Goal: Information Seeking & Learning: Learn about a topic

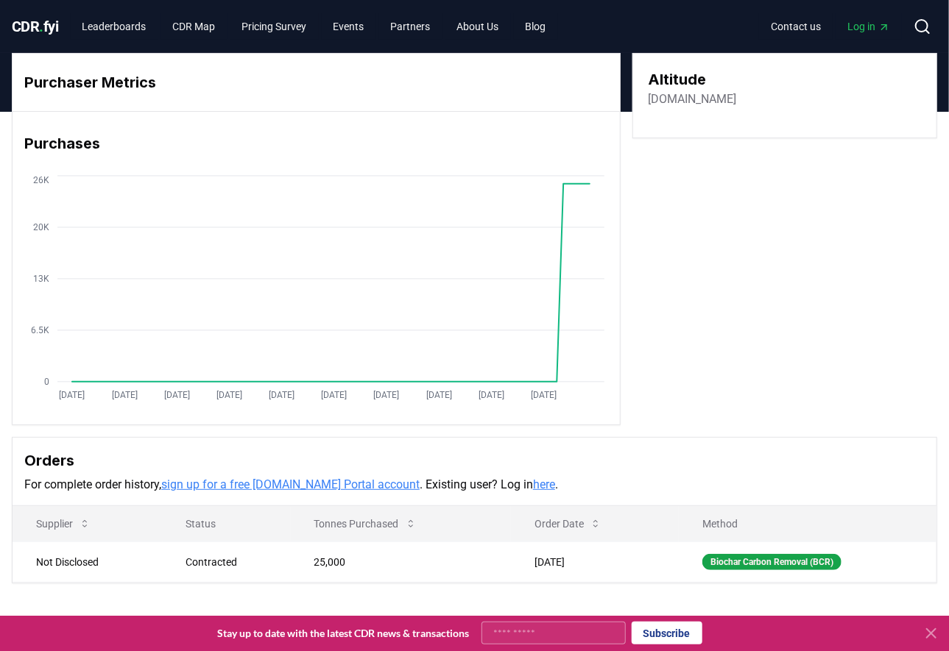
click at [53, 24] on span "CDR . fyi" at bounding box center [35, 27] width 47 height 18
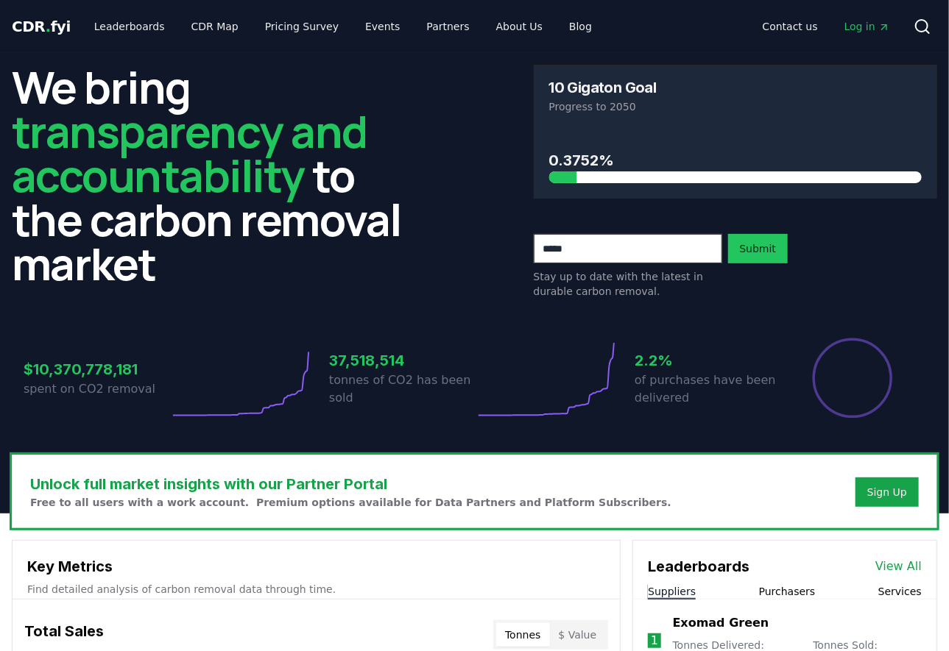
click at [124, 29] on link "Leaderboards" at bounding box center [129, 26] width 94 height 26
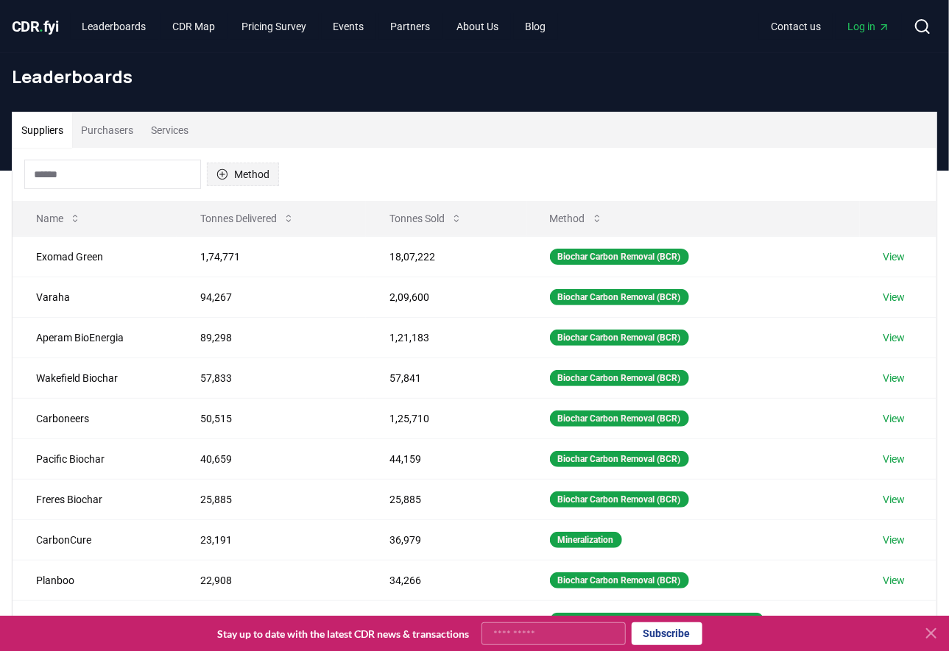
click at [255, 169] on button "Method" at bounding box center [243, 175] width 72 height 24
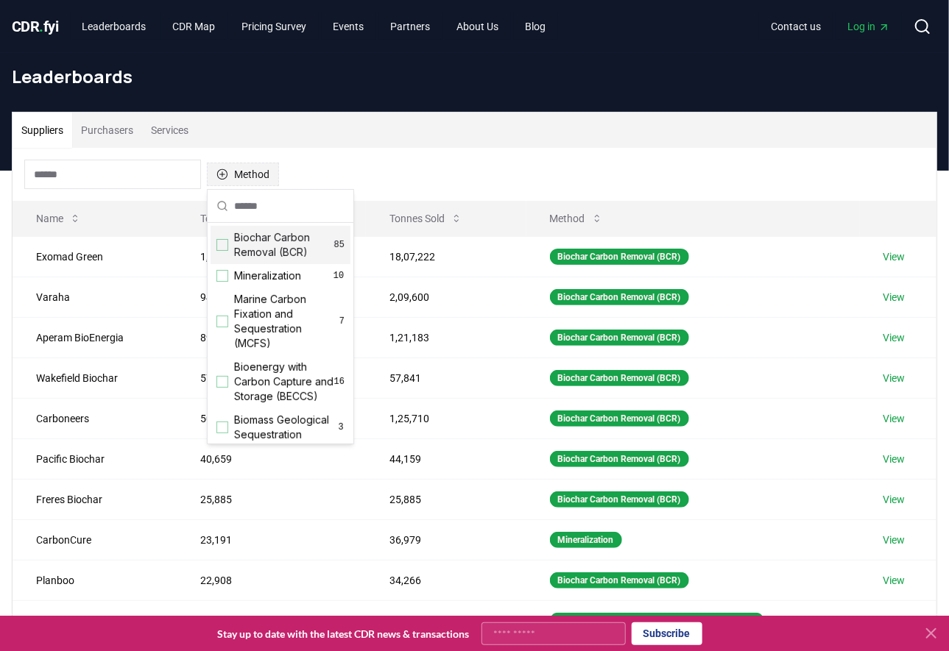
click at [255, 169] on button "Method" at bounding box center [243, 175] width 72 height 24
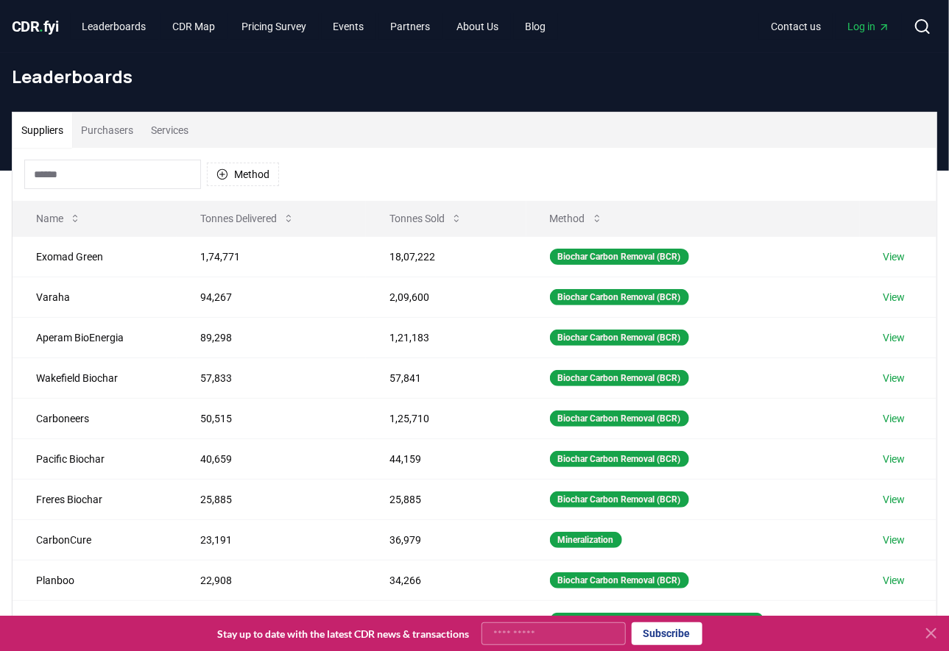
click at [55, 127] on button "Suppliers" at bounding box center [43, 130] width 60 height 35
click at [127, 125] on button "Purchasers" at bounding box center [107, 130] width 70 height 35
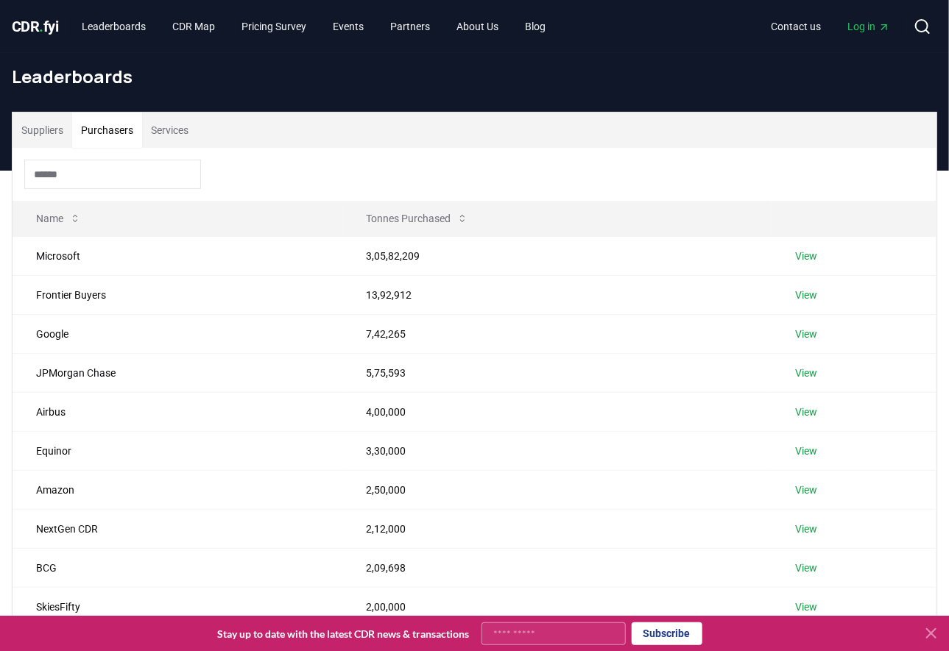
click at [50, 134] on button "Suppliers" at bounding box center [43, 130] width 60 height 35
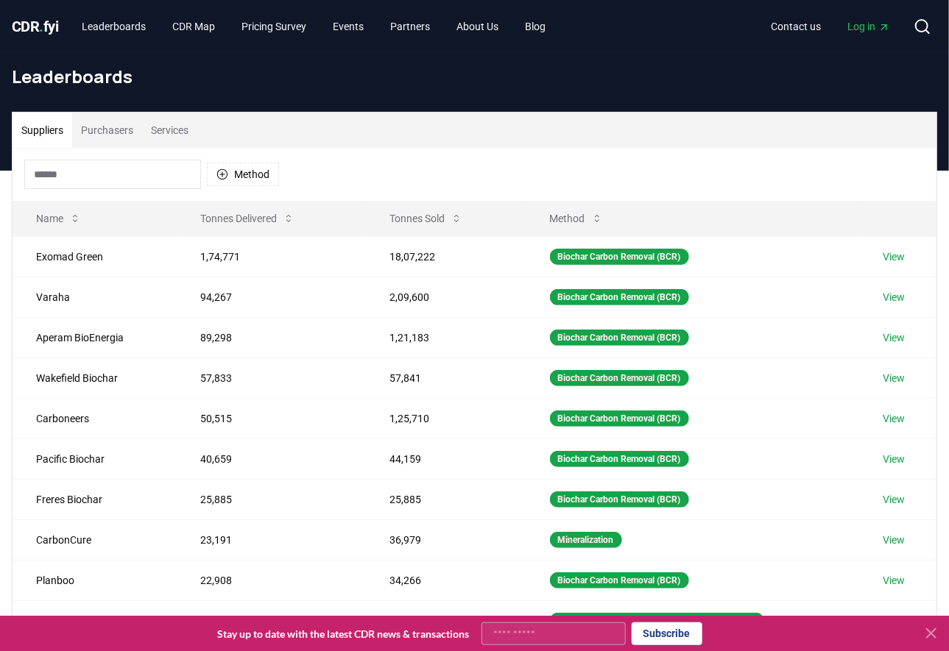
click at [99, 134] on button "Purchasers" at bounding box center [107, 130] width 70 height 35
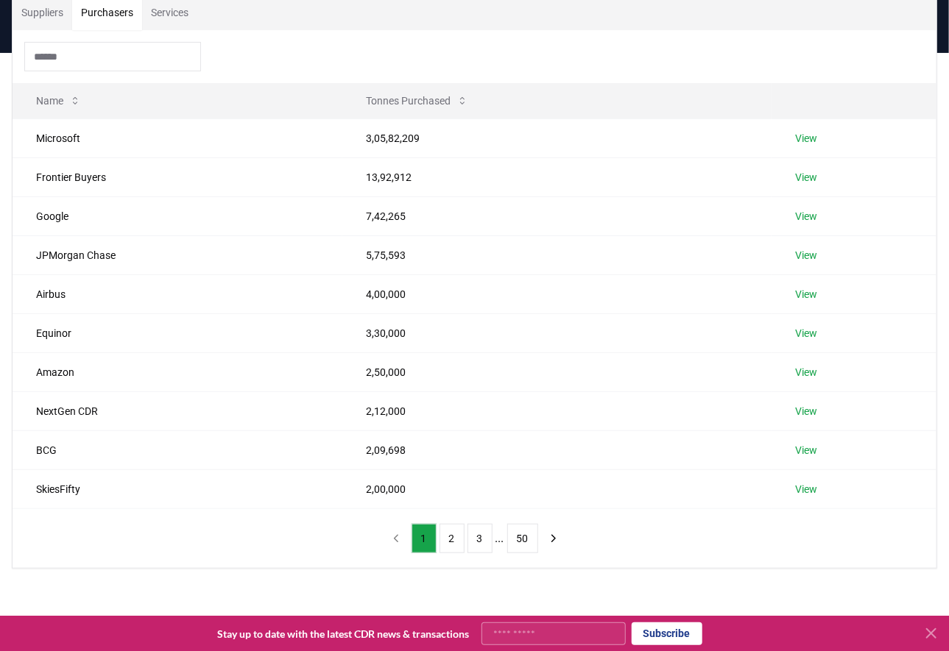
scroll to position [119, 0]
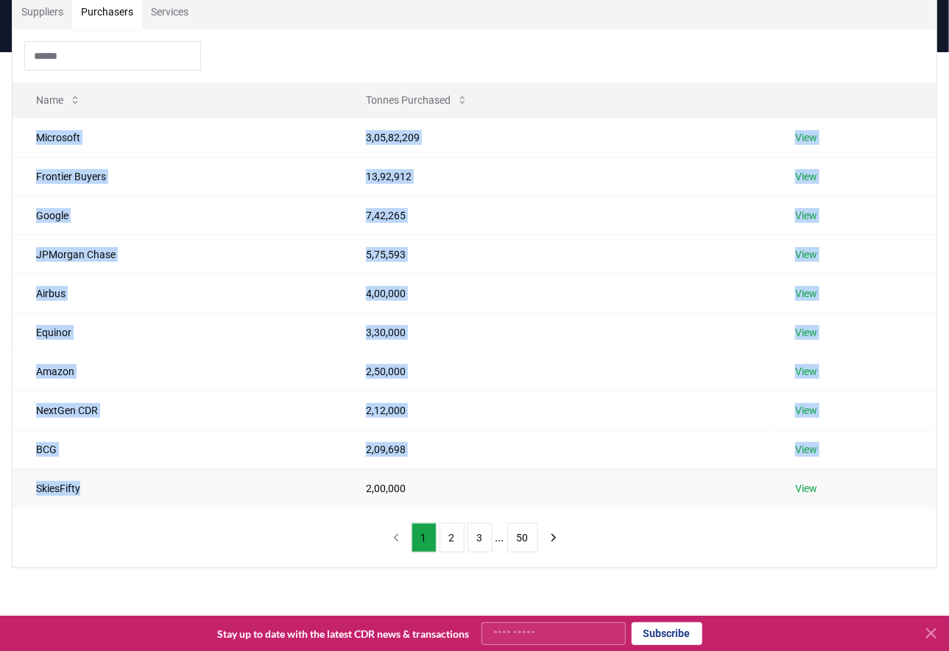
drag, startPoint x: 28, startPoint y: 136, endPoint x: 96, endPoint y: 498, distance: 367.7
click at [96, 498] on tbody "Microsoft 3,05,82,209 View Frontier Buyers 13,92,912 View Google 7,42,265 View …" at bounding box center [475, 313] width 924 height 390
copy tbody "Microsoft 3,05,82,209 View Frontier Buyers 13,92,912 View Google 7,42,265 View …"
click at [449, 537] on button "2" at bounding box center [451, 537] width 25 height 29
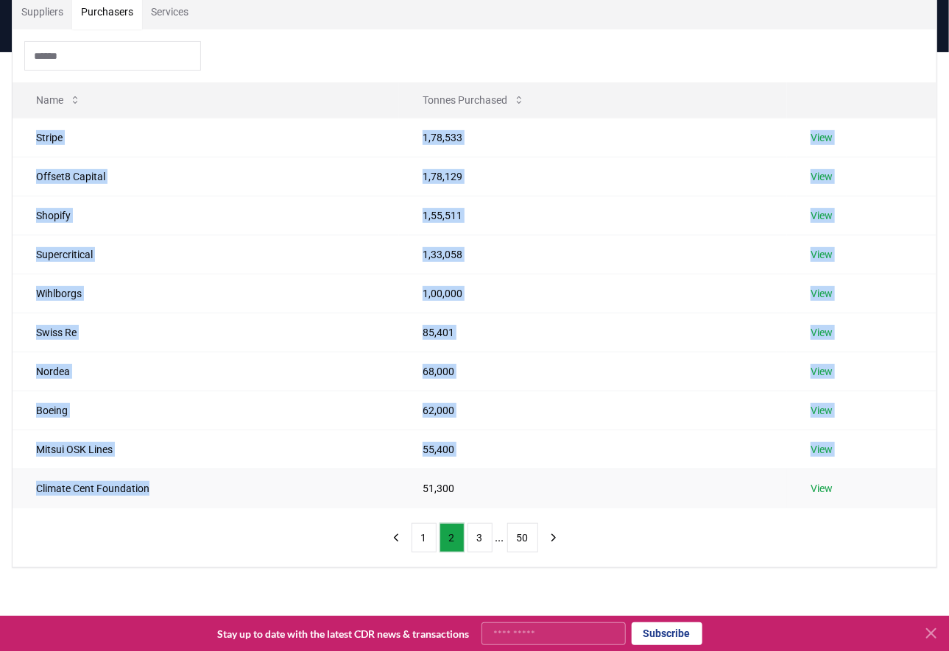
drag, startPoint x: 33, startPoint y: 133, endPoint x: 189, endPoint y: 492, distance: 391.0
click at [189, 492] on tbody "Stripe 1,78,533 View Offset8 Capital 1,78,129 View Shopify 1,55,511 View Superc…" at bounding box center [475, 313] width 924 height 390
copy tbody "Stripe 1,78,533 View Offset8 Capital 1,78,129 View Shopify 1,55,511 View Superc…"
click at [482, 534] on button "3" at bounding box center [479, 537] width 25 height 29
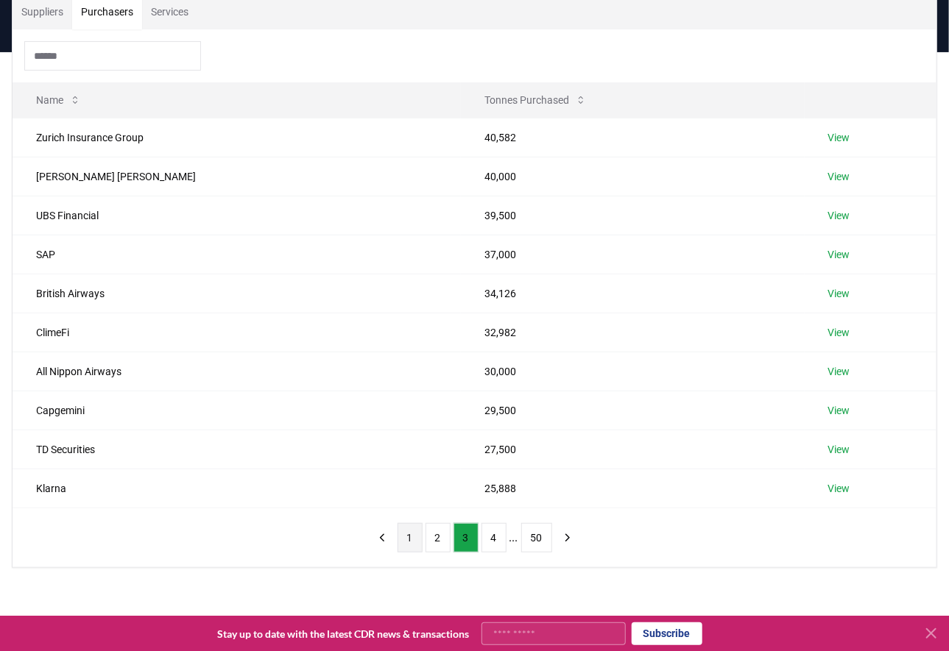
click at [403, 543] on button "1" at bounding box center [409, 537] width 25 height 29
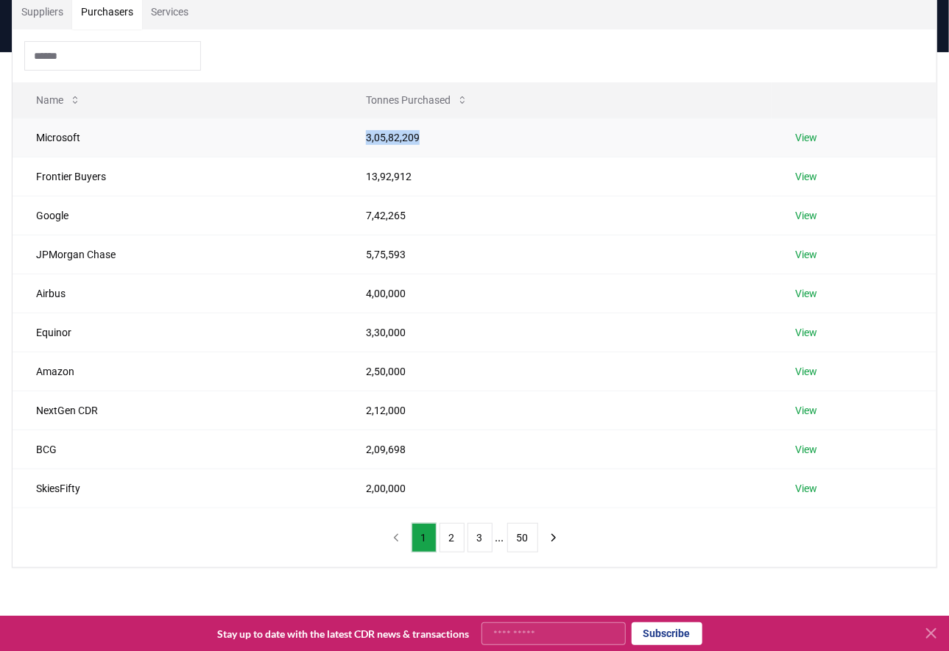
drag, startPoint x: 364, startPoint y: 138, endPoint x: 425, endPoint y: 140, distance: 60.4
click at [425, 140] on td "3,05,82,209" at bounding box center [556, 137] width 429 height 39
copy td "3,05,82,209"
click at [445, 542] on button "2" at bounding box center [451, 537] width 25 height 29
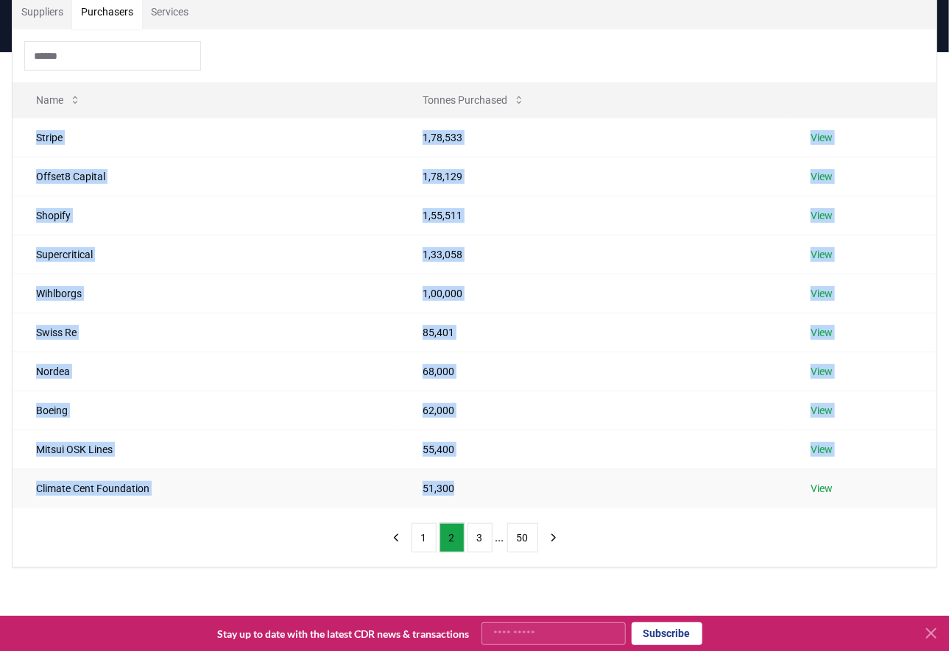
drag, startPoint x: 33, startPoint y: 135, endPoint x: 492, endPoint y: 497, distance: 584.9
click at [492, 497] on tbody "Stripe 1,78,533 View Offset8 Capital 1,78,129 View Shopify 1,55,511 View Superc…" at bounding box center [475, 313] width 924 height 390
copy tbody "Stripe 1,78,533 View Offset8 Capital 1,78,129 View Shopify 1,55,511 View Superc…"
click at [481, 539] on button "3" at bounding box center [479, 537] width 25 height 29
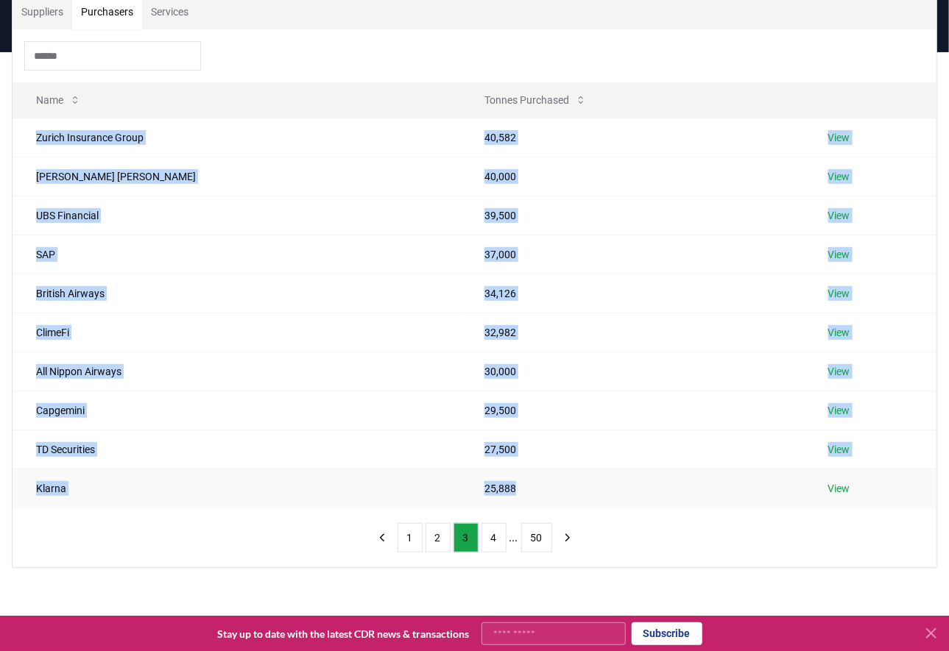
drag, startPoint x: 30, startPoint y: 130, endPoint x: 484, endPoint y: 489, distance: 579.1
click at [484, 489] on tbody "Zurich Insurance Group 40,582 View [PERSON_NAME] [PERSON_NAME] 40,000 View UBS …" at bounding box center [475, 313] width 924 height 390
copy tbody "Zurich Insurance Group 40,582 View [PERSON_NAME] [PERSON_NAME] 40,000 View UBS …"
click at [495, 535] on button "4" at bounding box center [493, 537] width 25 height 29
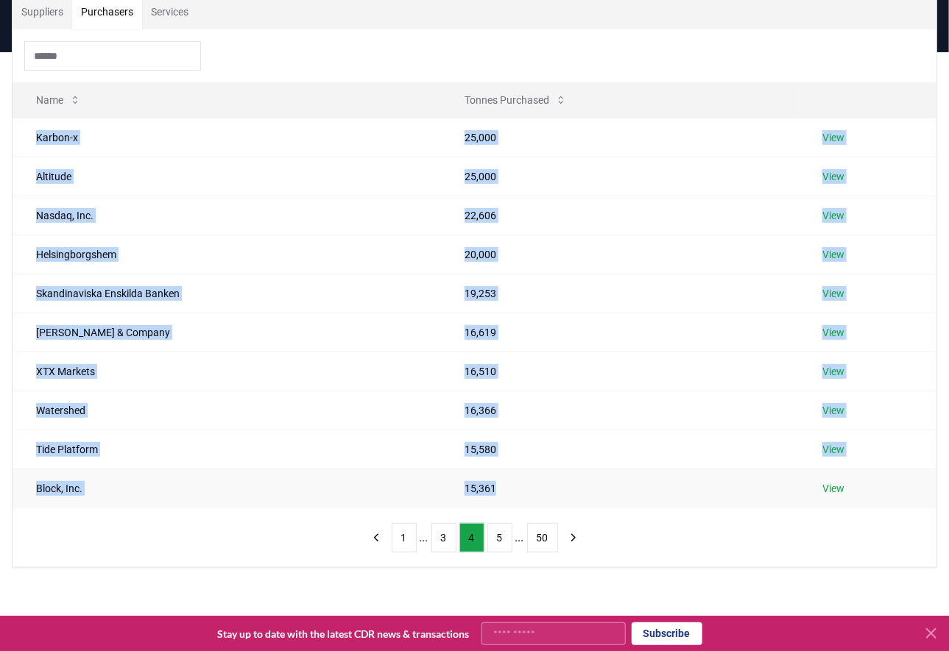
drag, startPoint x: 29, startPoint y: 133, endPoint x: 555, endPoint y: 504, distance: 643.9
click at [555, 504] on tbody "Karbon-x 25,000 View Altitude 25,000 View Nasdaq, Inc. 22,606 View [GEOGRAPHIC_…" at bounding box center [475, 313] width 924 height 390
copy tbody "Karbon-x 25,000 View Altitude 25,000 View Nasdaq, Inc. 22,606 View [GEOGRAPHIC_…"
click at [496, 536] on button "5" at bounding box center [499, 537] width 25 height 29
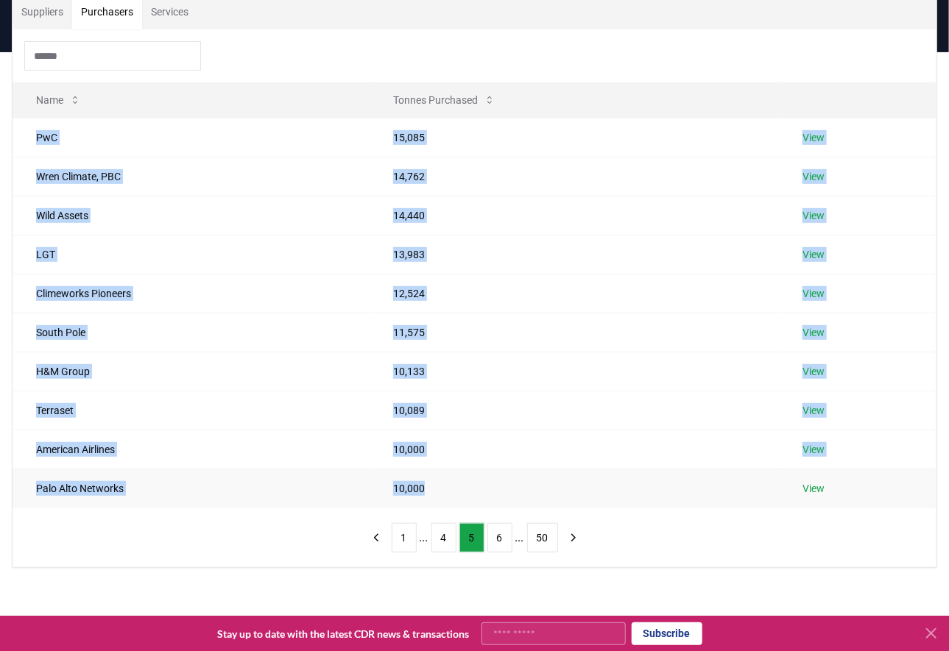
drag, startPoint x: 29, startPoint y: 133, endPoint x: 447, endPoint y: 494, distance: 552.2
click at [447, 494] on tbody "PwC 15,085 View [PERSON_NAME] Climate, PBC 14,762 View Wild Assets 14,440 View …" at bounding box center [475, 313] width 924 height 390
copy tbody "PwC 15,085 View [PERSON_NAME] Climate, PBC 14,762 View Wild Assets 14,440 View …"
click at [499, 533] on button "6" at bounding box center [499, 537] width 25 height 29
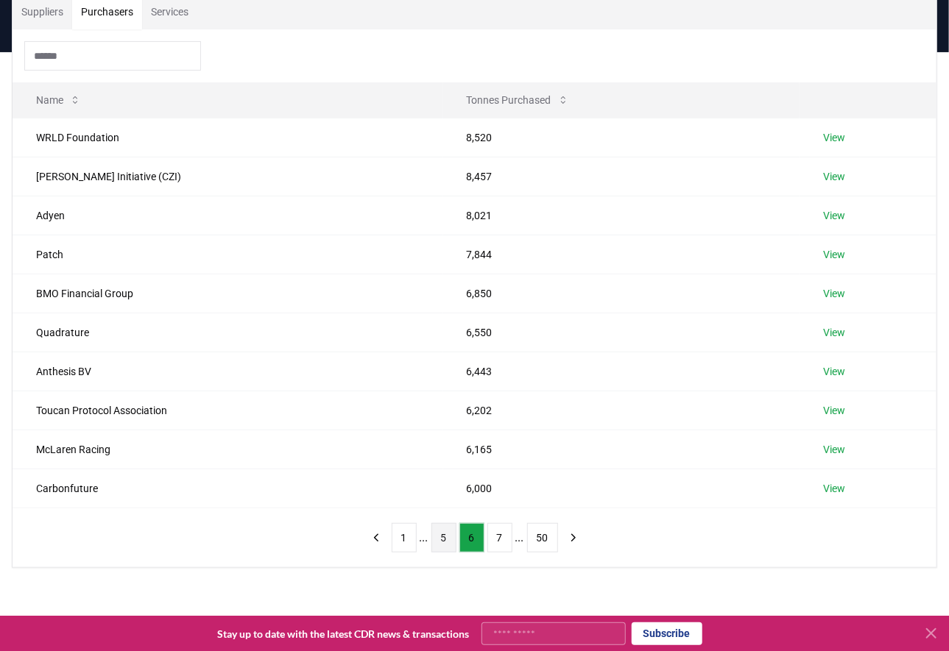
click at [452, 537] on button "5" at bounding box center [443, 537] width 25 height 29
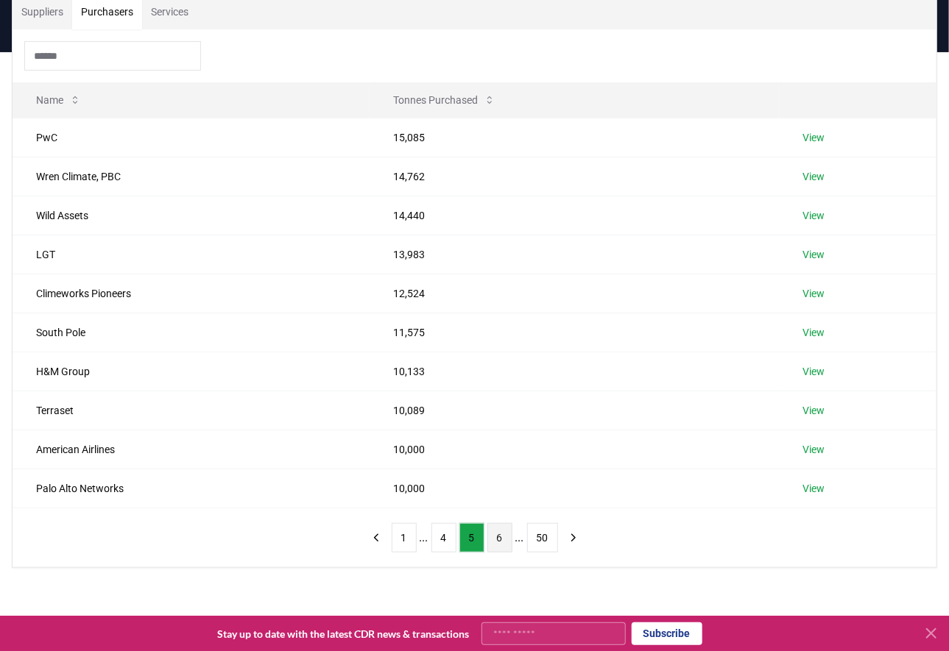
click at [506, 537] on button "6" at bounding box center [499, 537] width 25 height 29
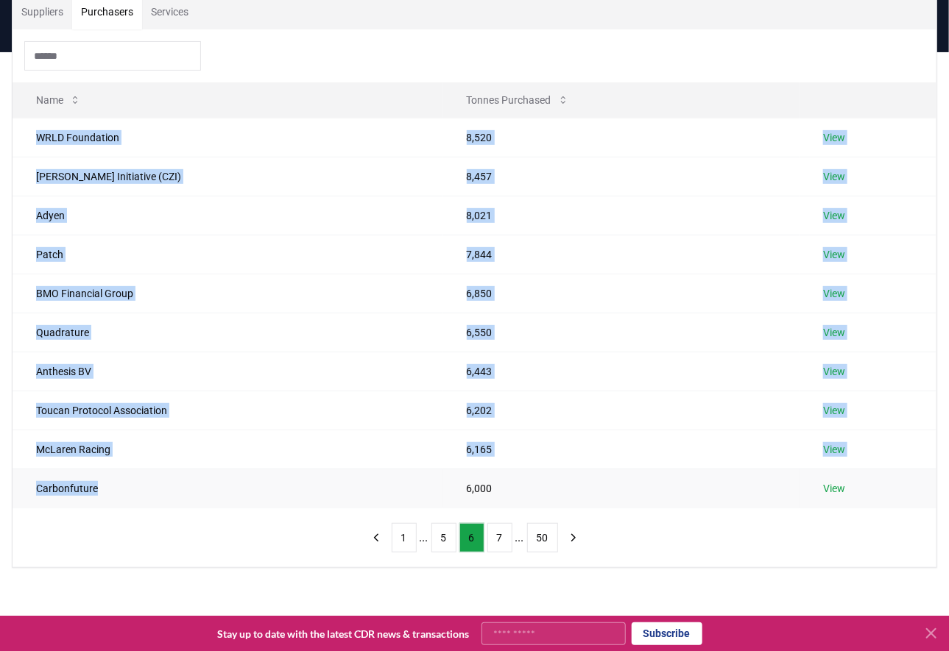
drag, startPoint x: 32, startPoint y: 138, endPoint x: 180, endPoint y: 496, distance: 387.1
click at [180, 496] on tbody "WRLD Foundation 8,520 View [PERSON_NAME] Initiative (CZI) 8,457 View Adyen 8,02…" at bounding box center [475, 313] width 924 height 390
copy tbody "WRLD Foundation 8,520 View [PERSON_NAME] Initiative (CZI) 8,457 View Adyen 8,02…"
click at [500, 531] on button "7" at bounding box center [499, 537] width 25 height 29
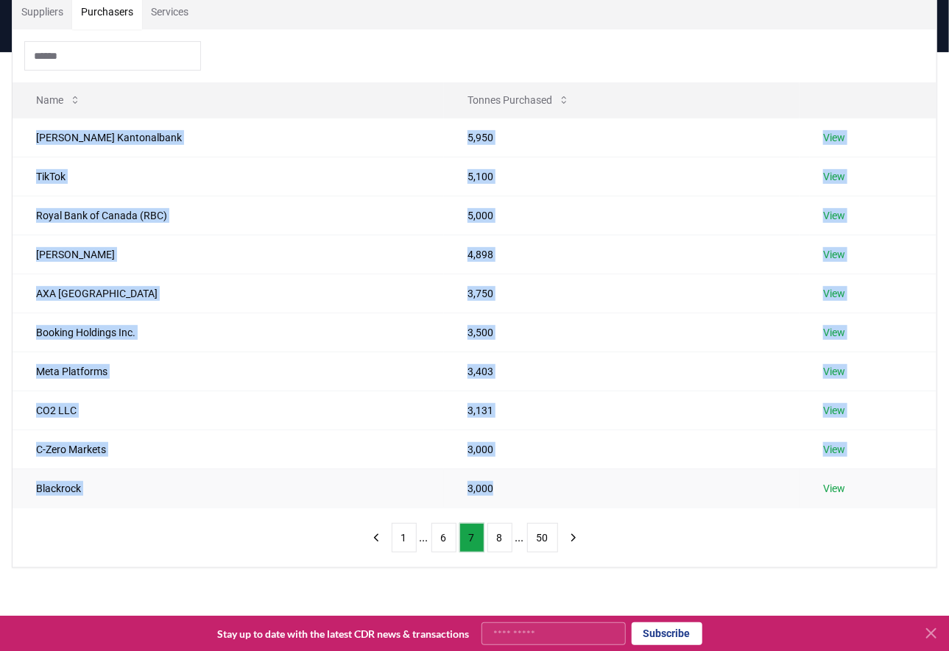
drag, startPoint x: 29, startPoint y: 132, endPoint x: 491, endPoint y: 503, distance: 592.7
click at [491, 503] on tbody "[PERSON_NAME] Kantonalbank 5,950 View TikTok 5,100 View Royal Bank of Canada (R…" at bounding box center [475, 313] width 924 height 390
copy tbody "[PERSON_NAME] Kantonalbank 5,950 View TikTok 5,100 View Royal Bank of Canada (R…"
click at [499, 534] on button "8" at bounding box center [499, 537] width 25 height 29
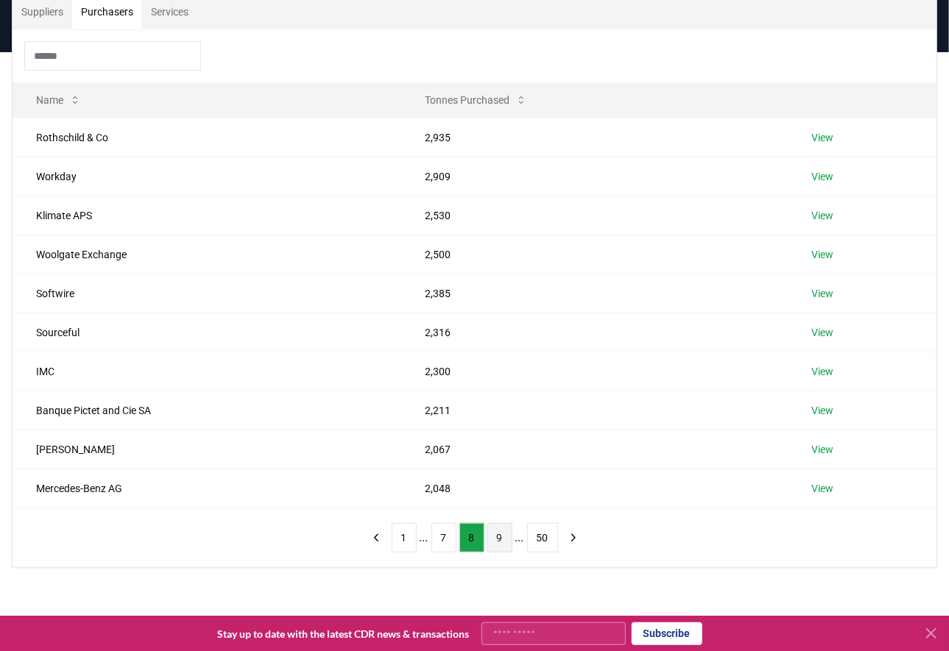
click at [495, 534] on button "9" at bounding box center [499, 537] width 25 height 29
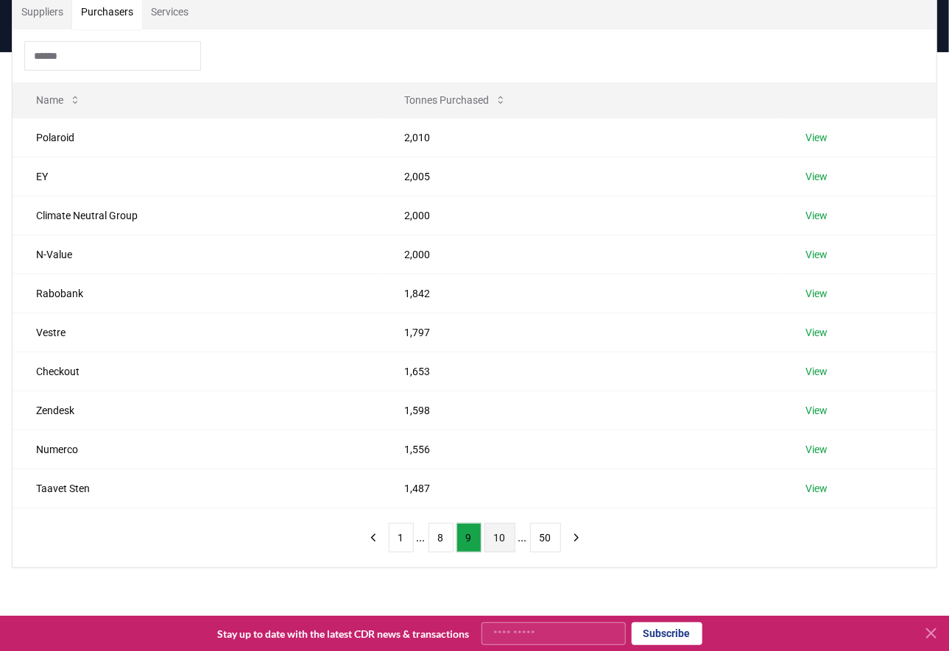
click at [498, 538] on button "10" at bounding box center [499, 537] width 31 height 29
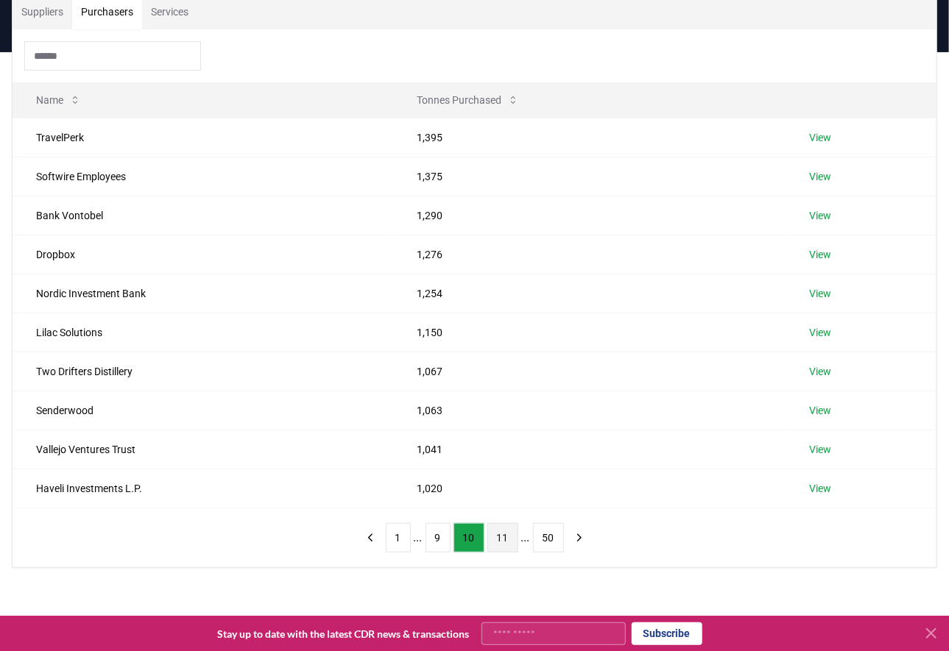
click at [499, 538] on button "11" at bounding box center [502, 537] width 31 height 29
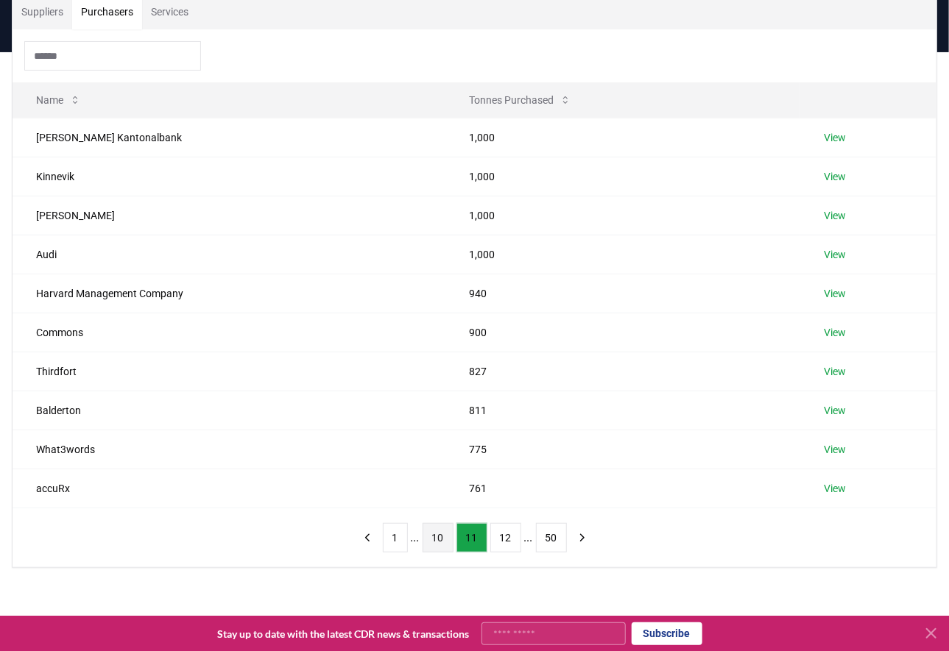
click at [440, 537] on button "10" at bounding box center [438, 537] width 31 height 29
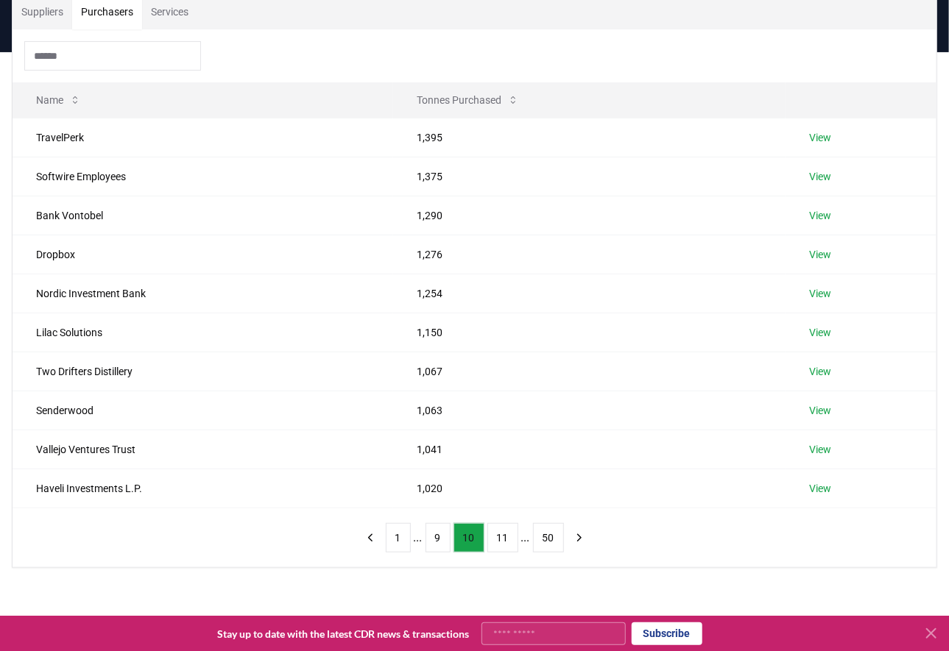
click at [440, 537] on button "9" at bounding box center [437, 537] width 25 height 29
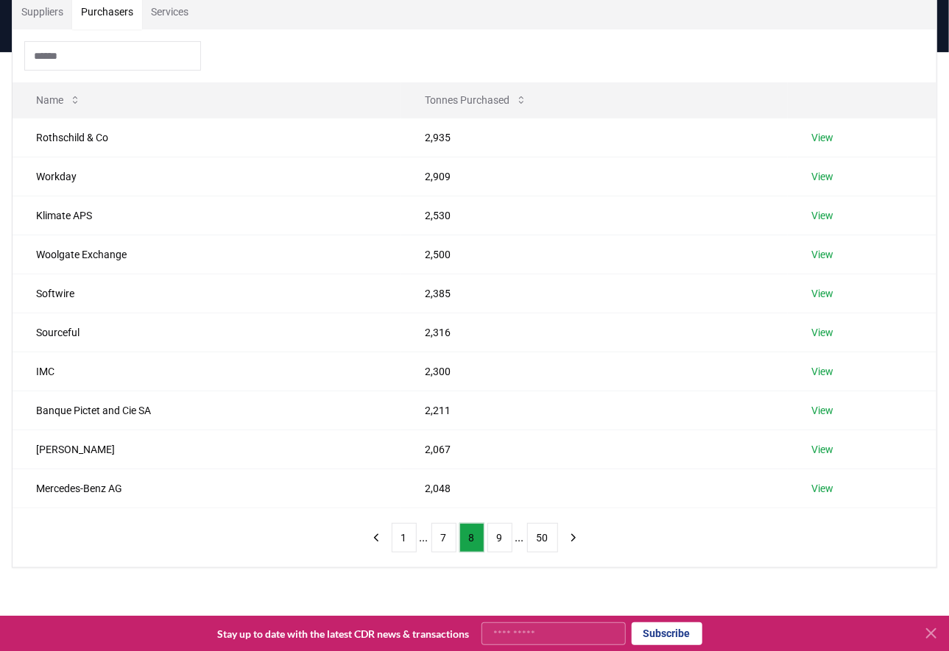
click at [440, 537] on button "7" at bounding box center [443, 537] width 25 height 29
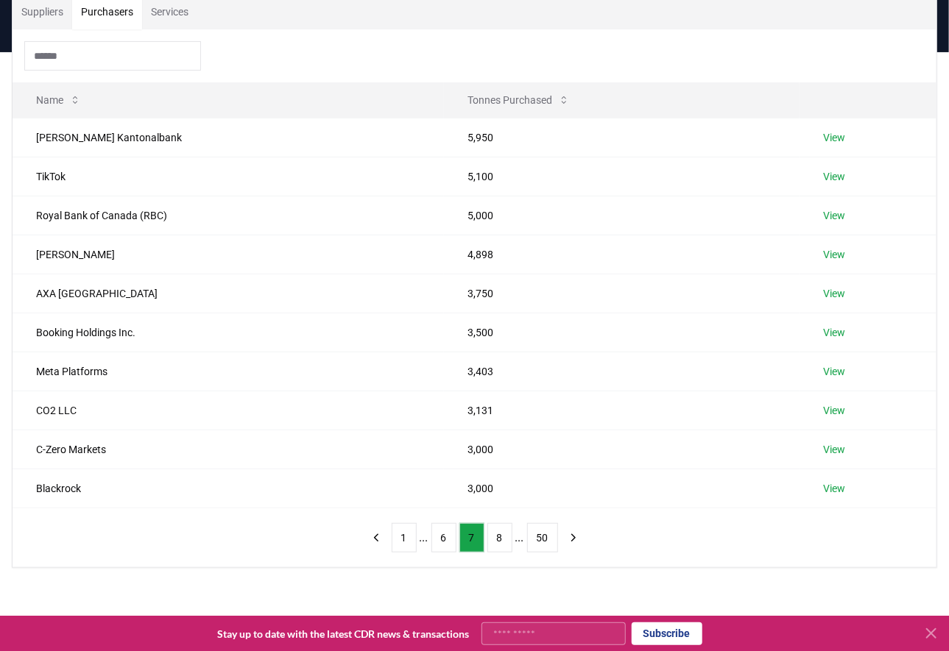
click at [440, 537] on button "6" at bounding box center [443, 537] width 25 height 29
